Goal: Information Seeking & Learning: Compare options

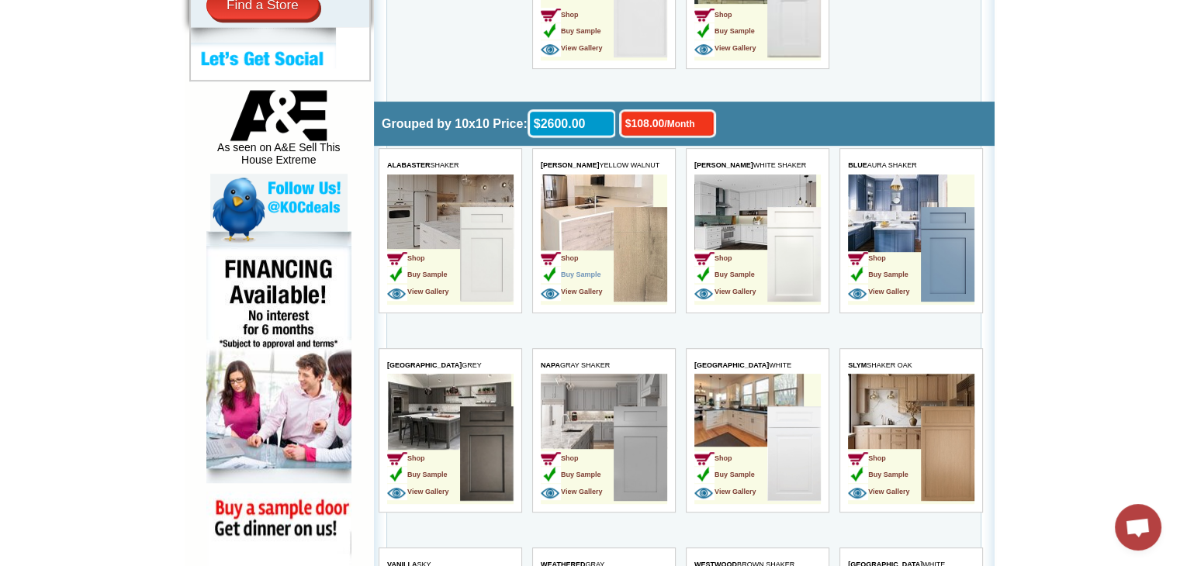
scroll to position [776, 0]
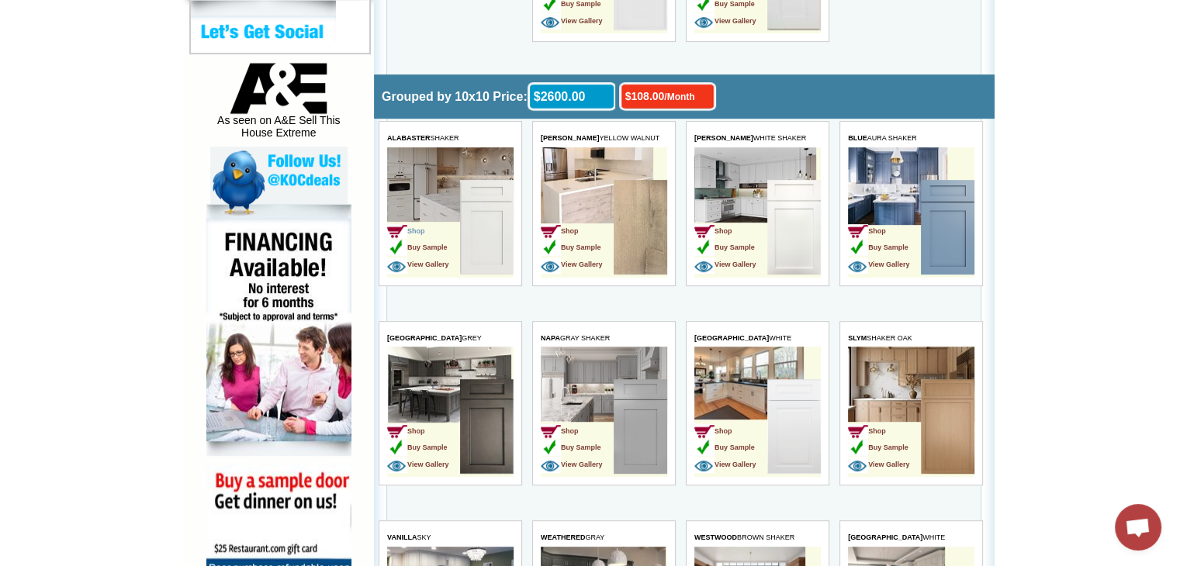
click at [421, 230] on span "Shop" at bounding box center [406, 231] width 38 height 8
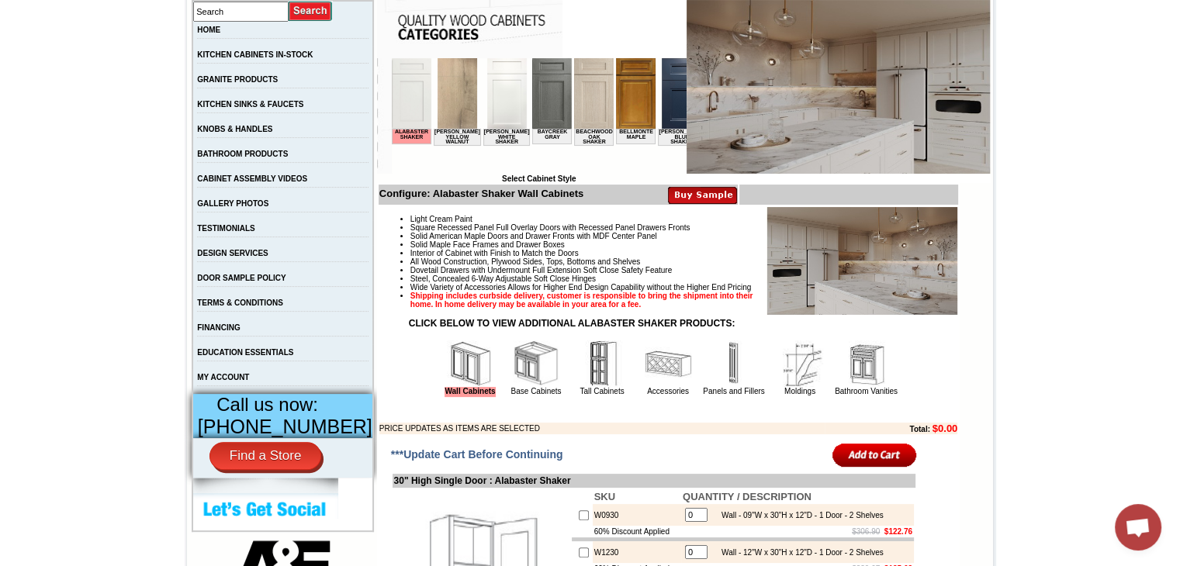
scroll to position [310, 0]
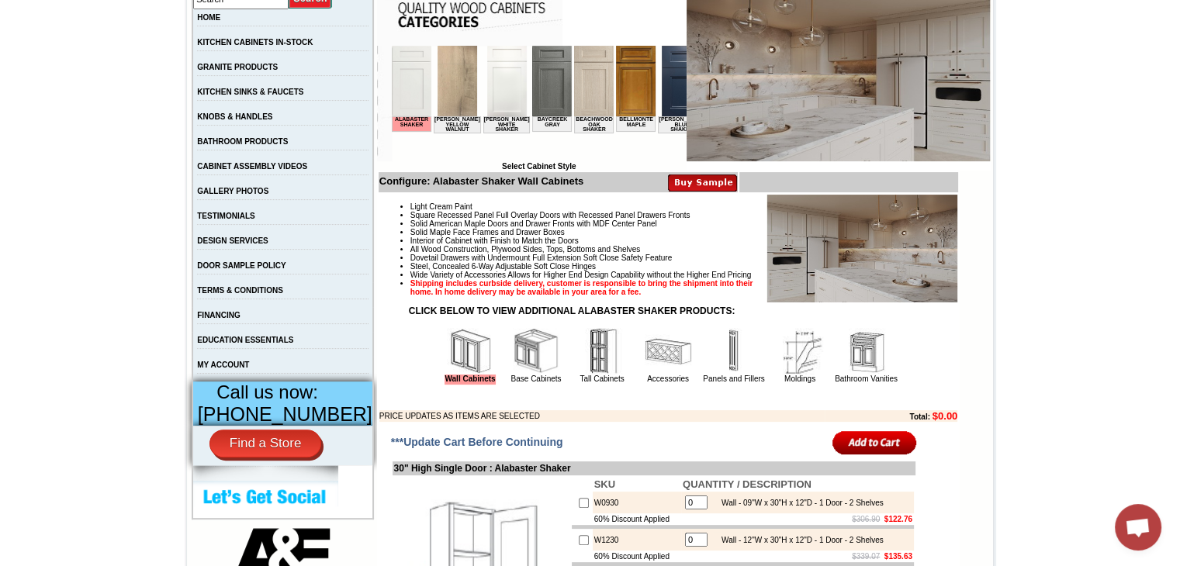
click at [862, 373] on img at bounding box center [866, 351] width 47 height 47
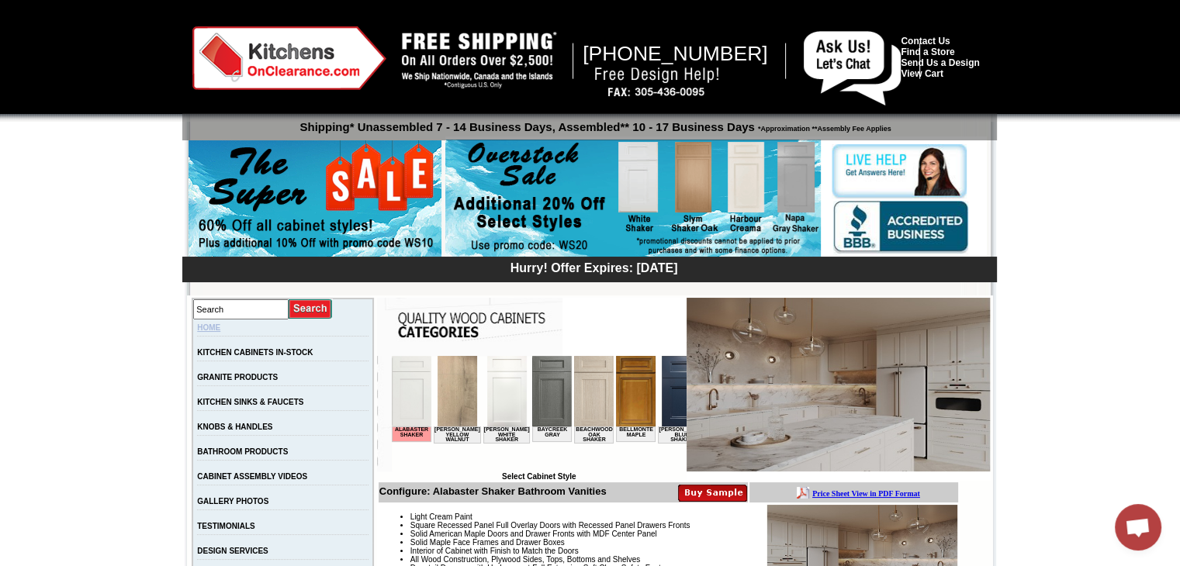
click at [220, 332] on link "HOME" at bounding box center [208, 328] width 23 height 9
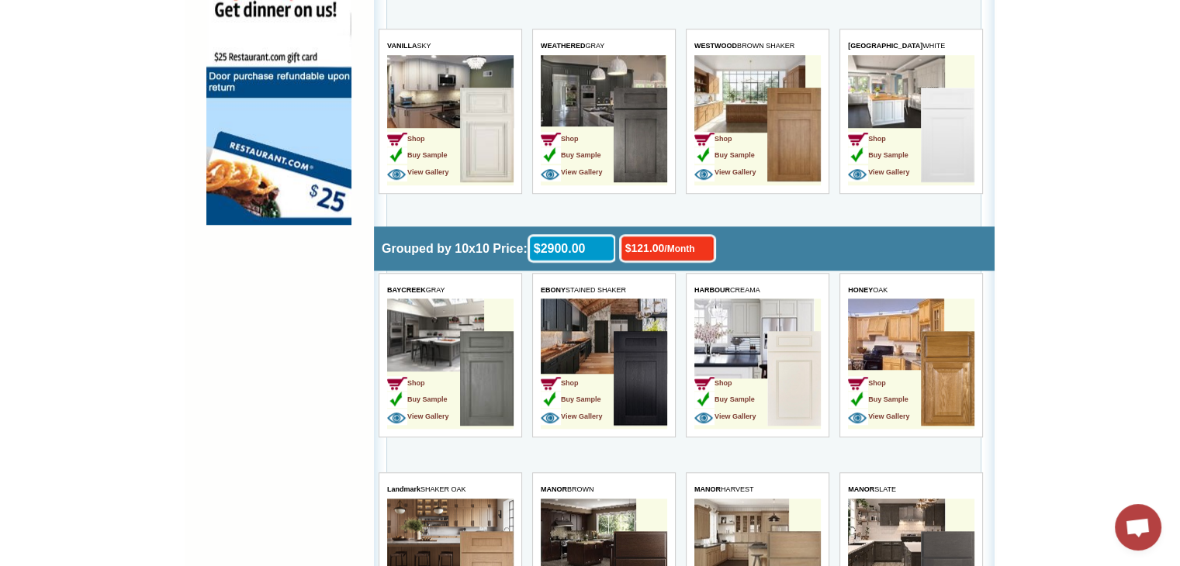
scroll to position [1242, 0]
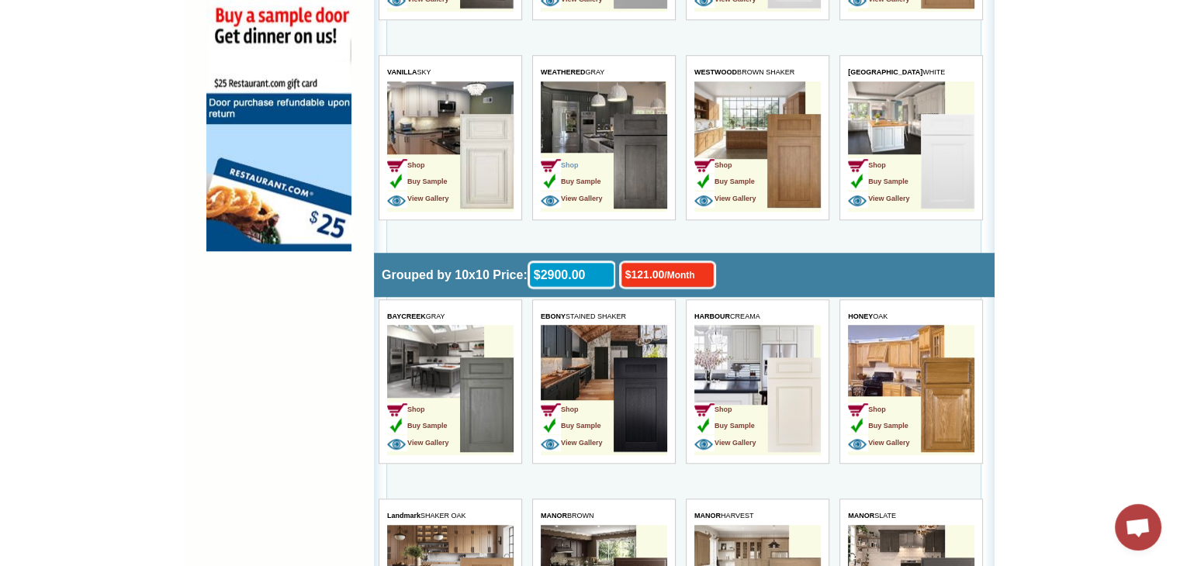
click at [573, 162] on span "Shop" at bounding box center [560, 165] width 38 height 8
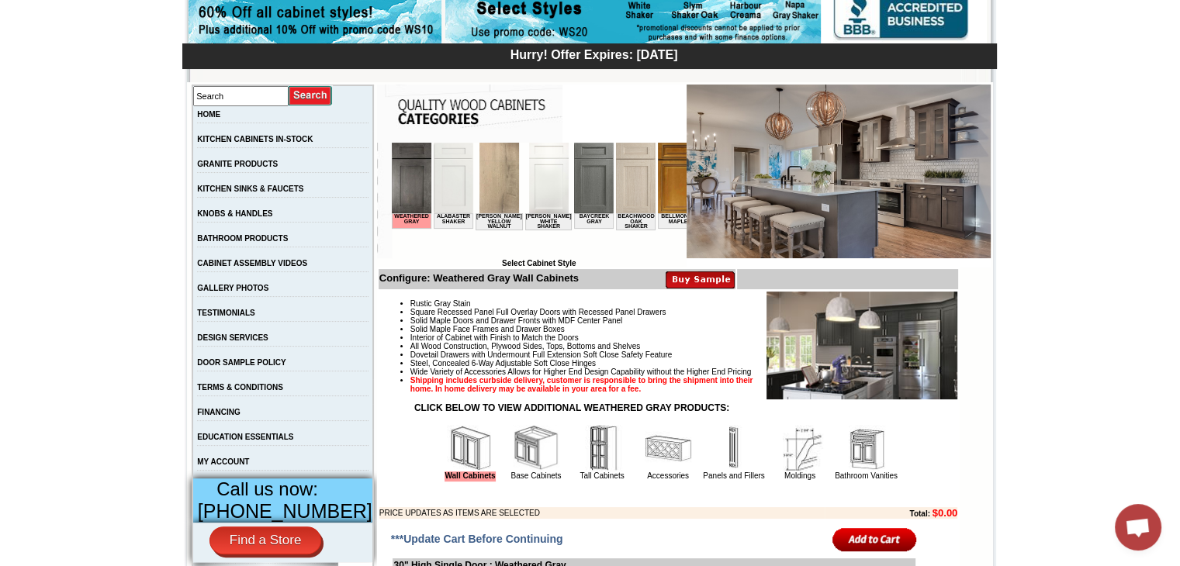
scroll to position [466, 0]
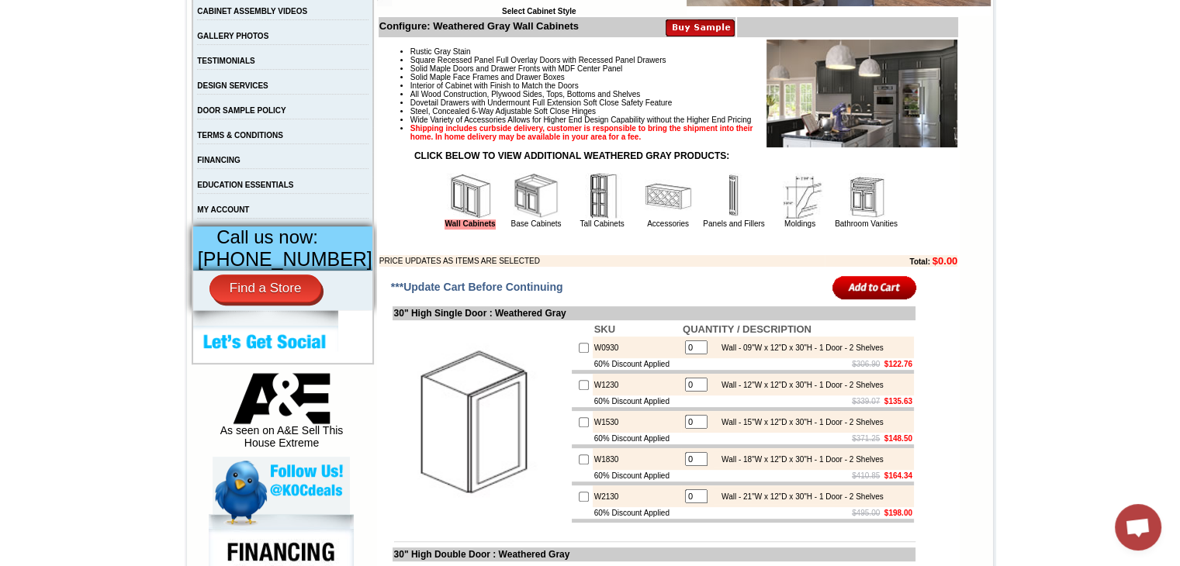
click at [854, 220] on img at bounding box center [866, 196] width 47 height 47
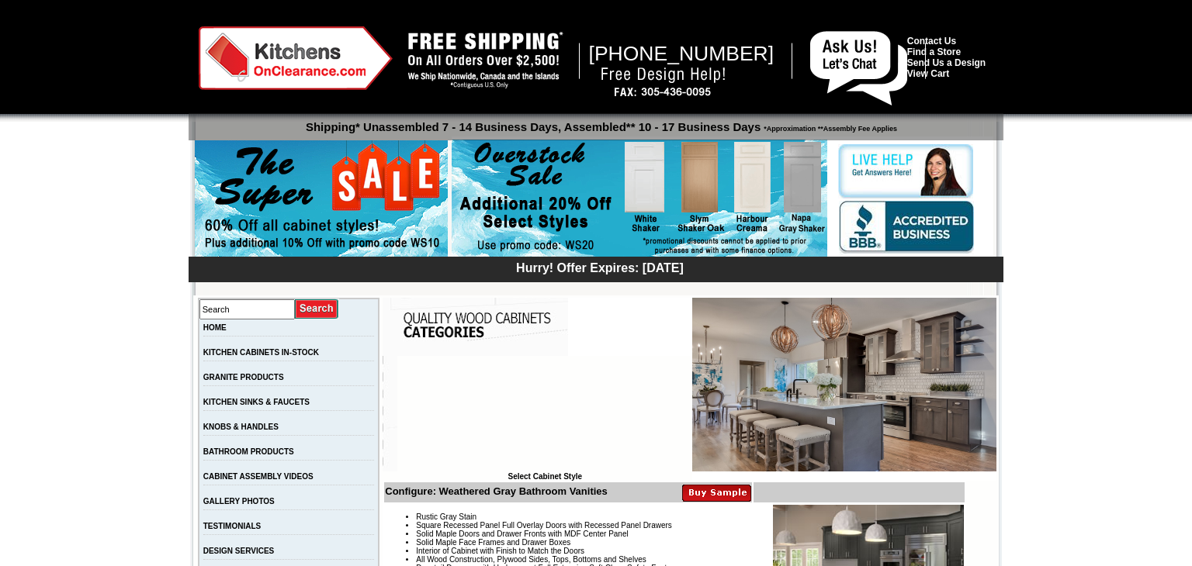
click at [855, 252] on img at bounding box center [915, 227] width 153 height 57
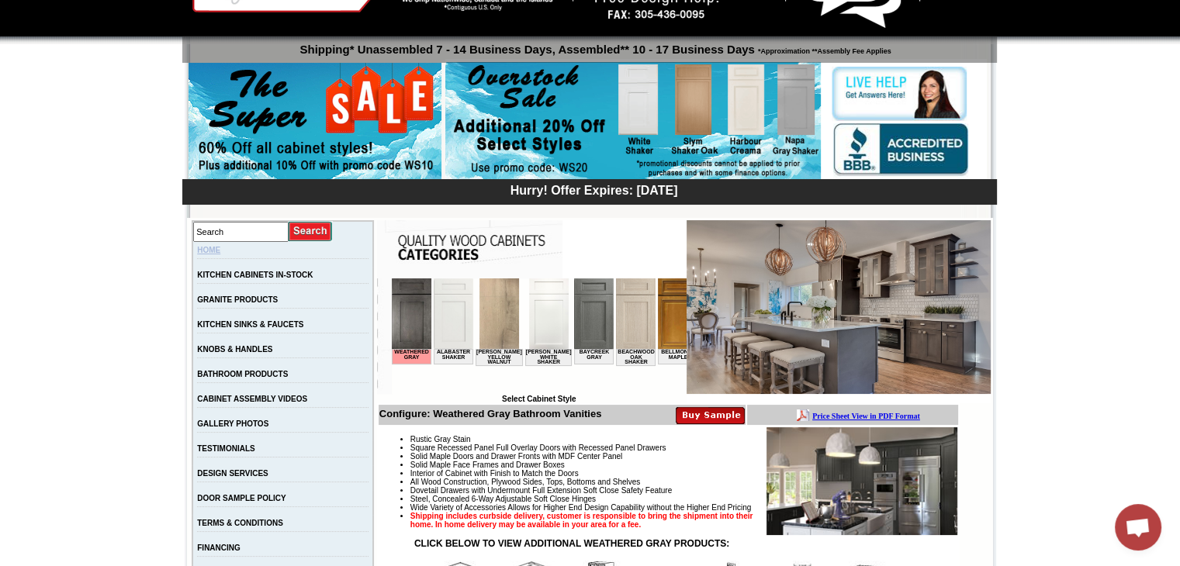
click at [220, 251] on link "HOME" at bounding box center [208, 250] width 23 height 9
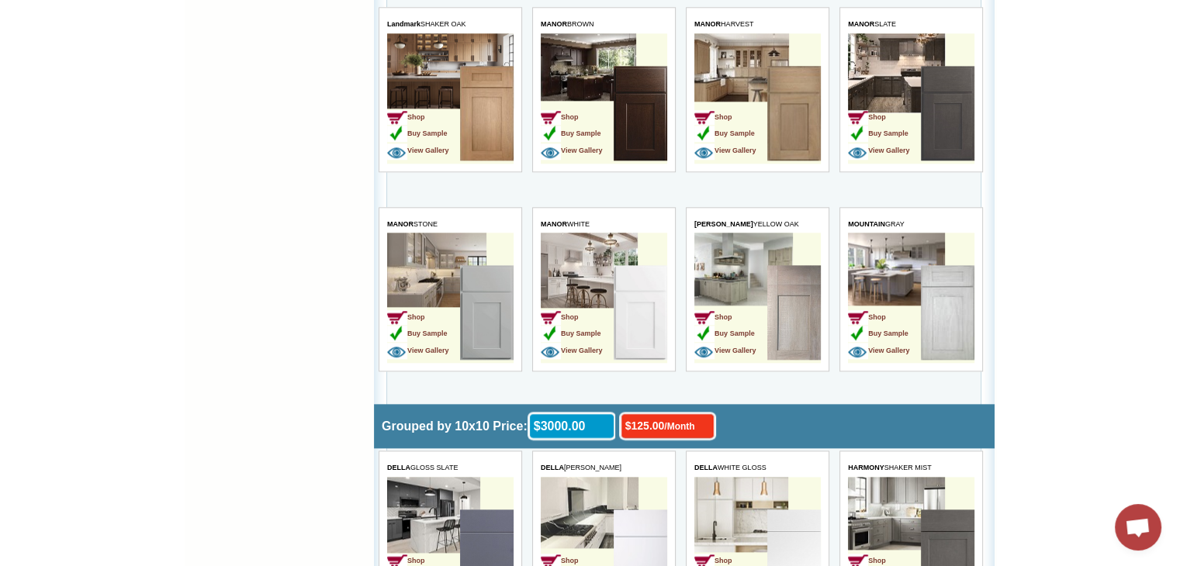
scroll to position [1707, 0]
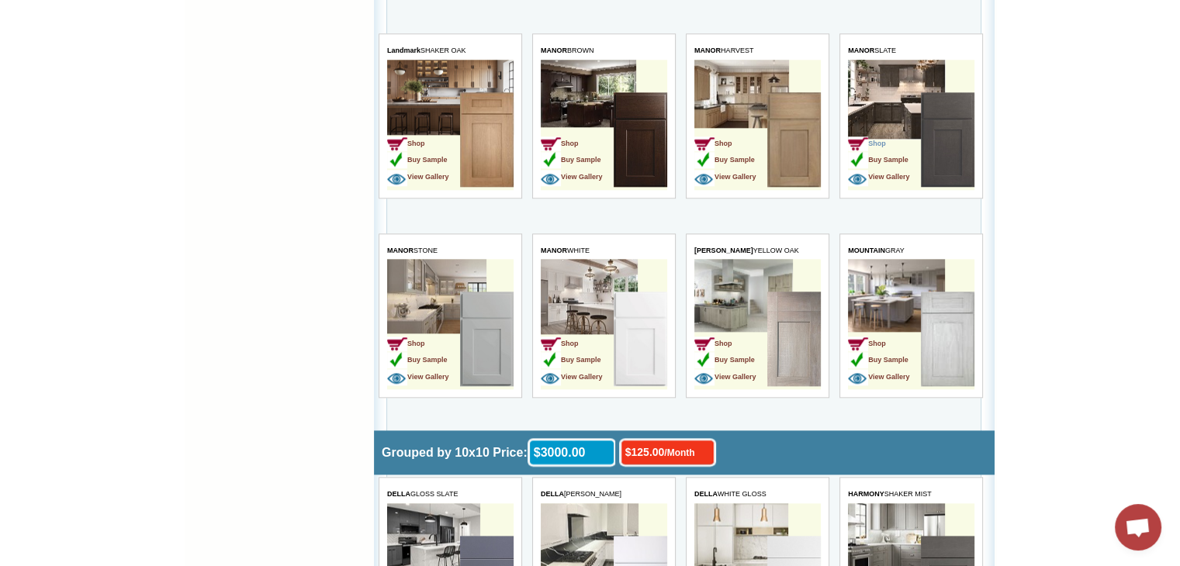
click at [881, 140] on span "Shop" at bounding box center [867, 144] width 38 height 8
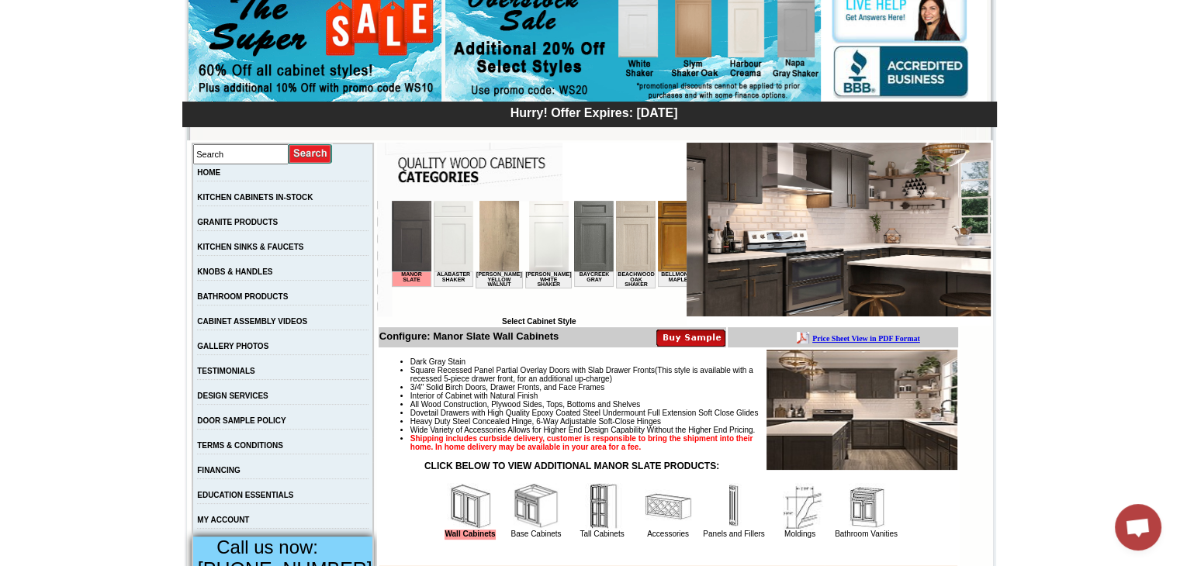
scroll to position [233, 0]
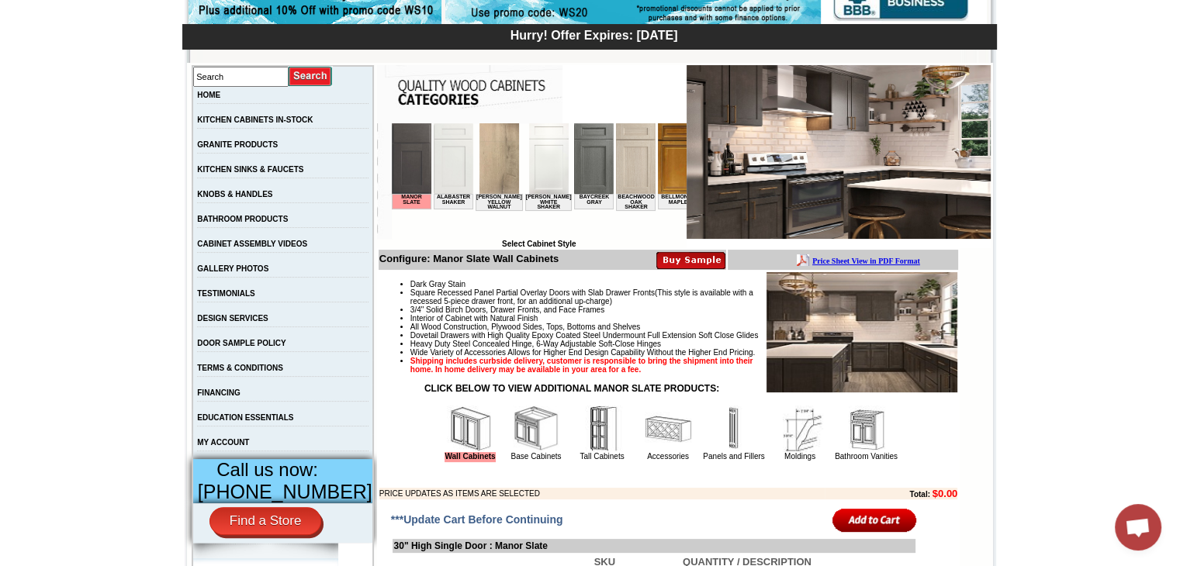
click at [850, 452] on img at bounding box center [866, 429] width 47 height 47
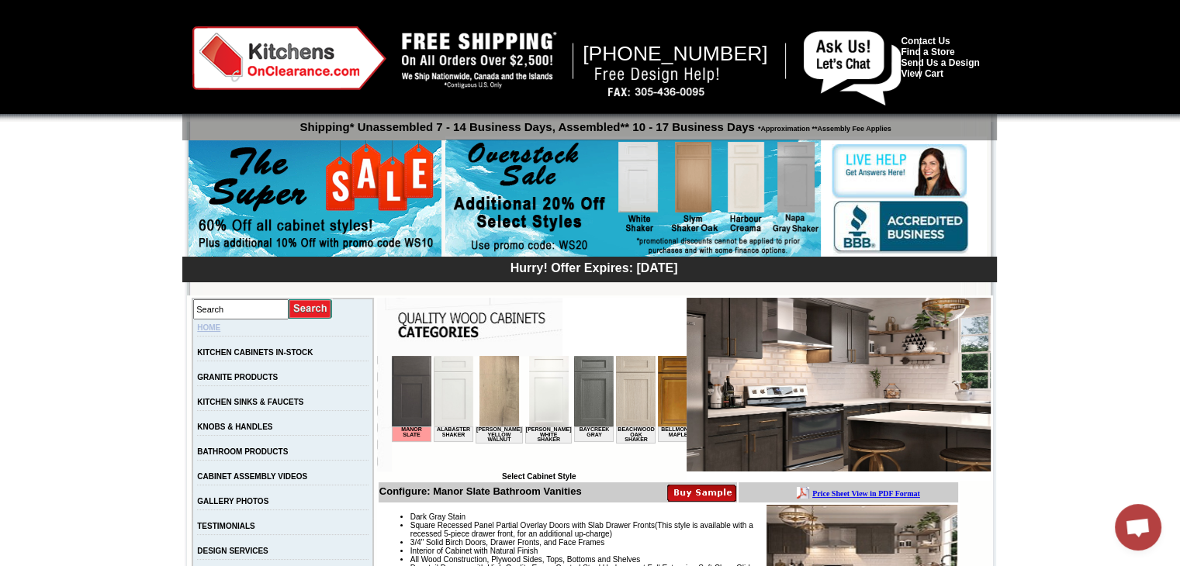
click at [220, 329] on link "HOME" at bounding box center [208, 328] width 23 height 9
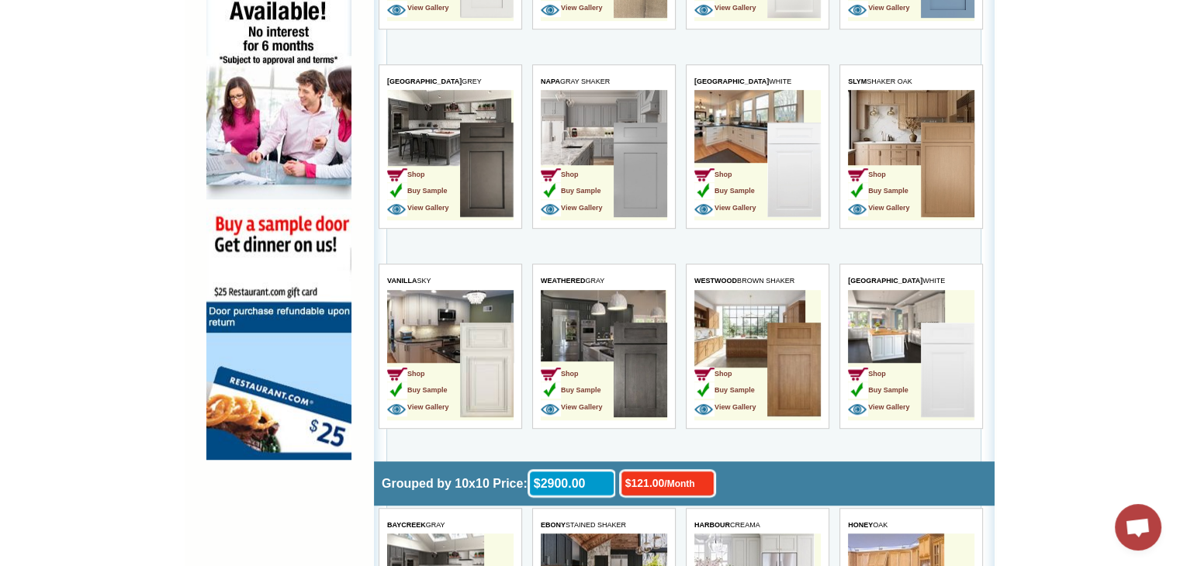
scroll to position [1009, 0]
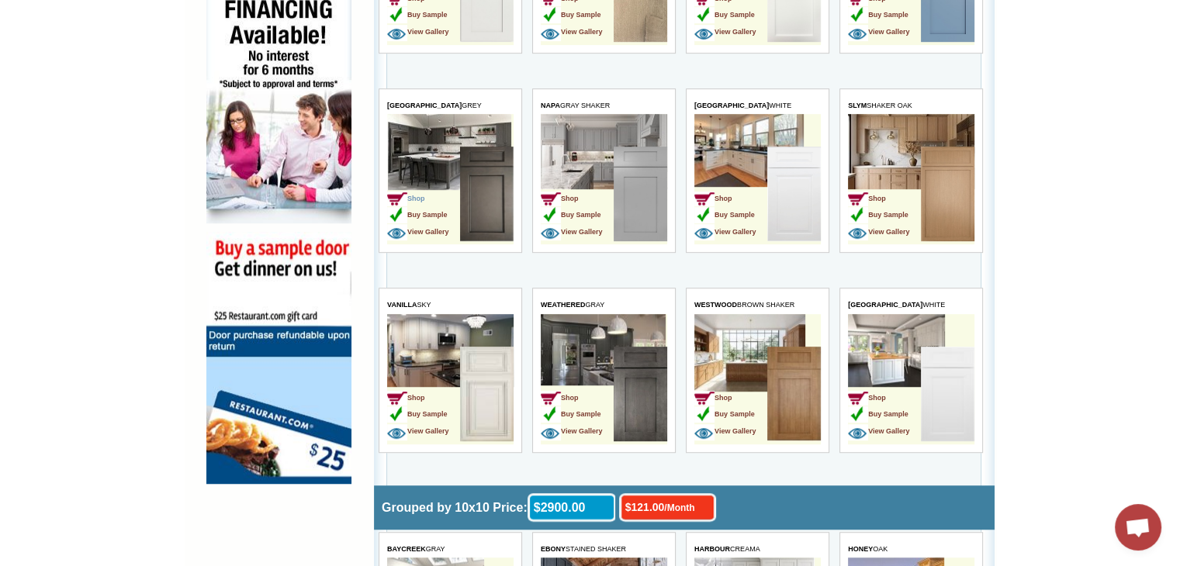
click at [417, 196] on span "Shop" at bounding box center [406, 199] width 38 height 8
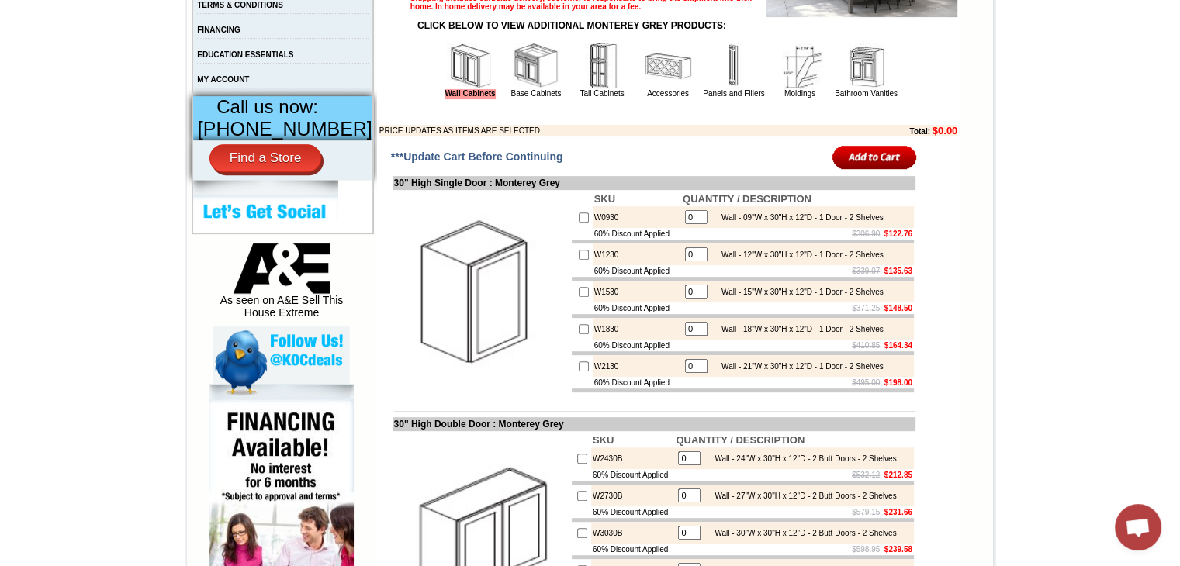
scroll to position [310, 0]
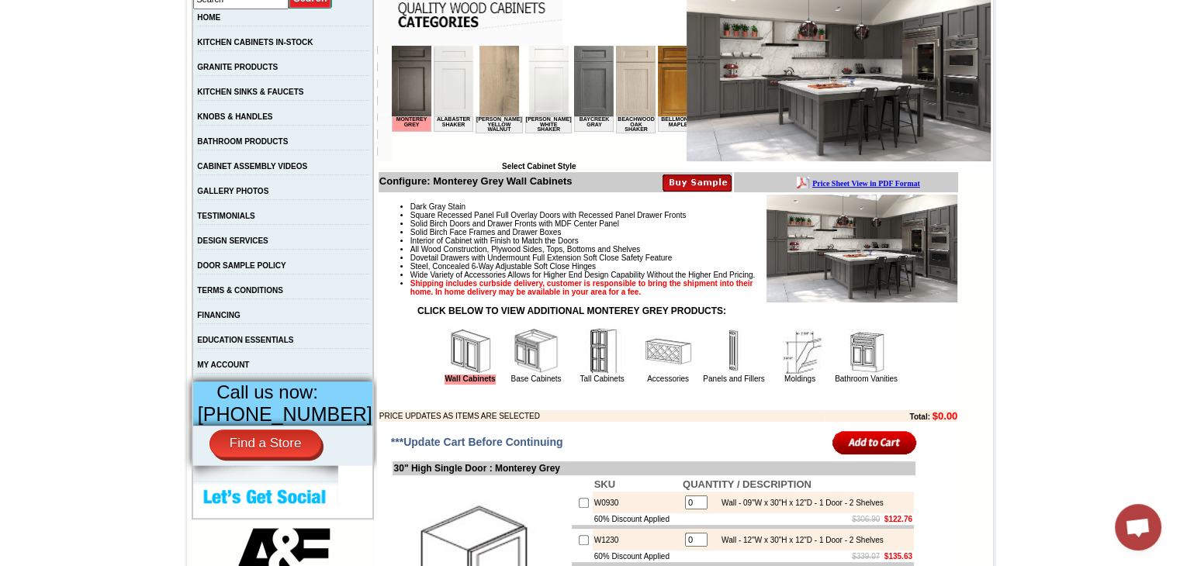
click at [850, 375] on img at bounding box center [866, 351] width 47 height 47
